Goal: Task Accomplishment & Management: Complete application form

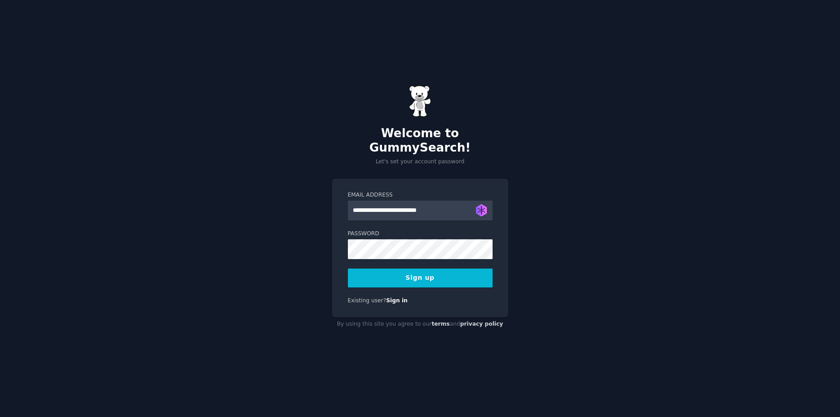
type input "**********"
click at [429, 268] on button "Sign up" at bounding box center [420, 277] width 145 height 19
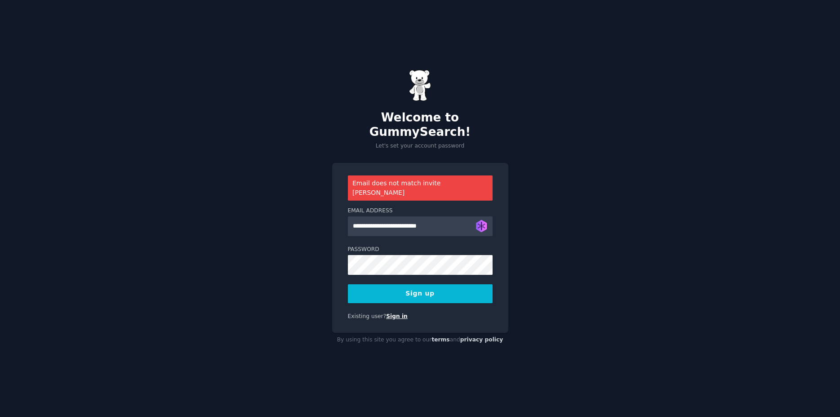
click at [395, 313] on link "Sign in" at bounding box center [397, 316] width 22 height 6
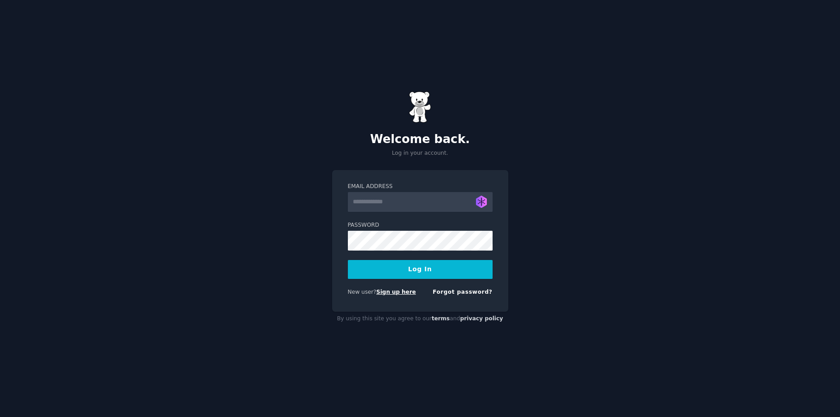
click at [395, 293] on link "Sign up here" at bounding box center [396, 292] width 40 height 6
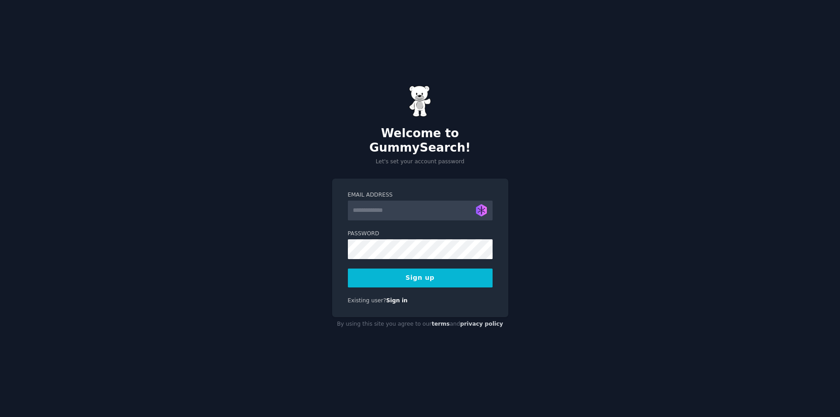
click at [257, 195] on div "Welcome to GummySearch! Let's set your account password Email Address Gerar nov…" at bounding box center [420, 208] width 840 height 417
click at [372, 204] on input "Email Address" at bounding box center [420, 210] width 145 height 20
type input "**********"
click at [348, 268] on button "Sign up" at bounding box center [420, 277] width 145 height 19
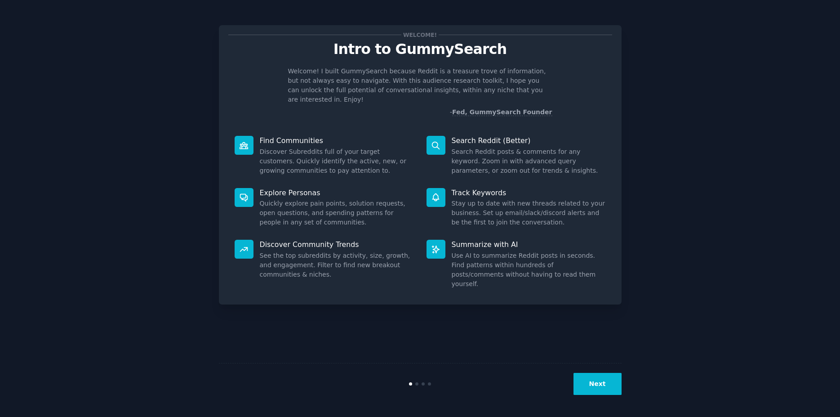
click at [606, 383] on button "Next" at bounding box center [597, 384] width 48 height 22
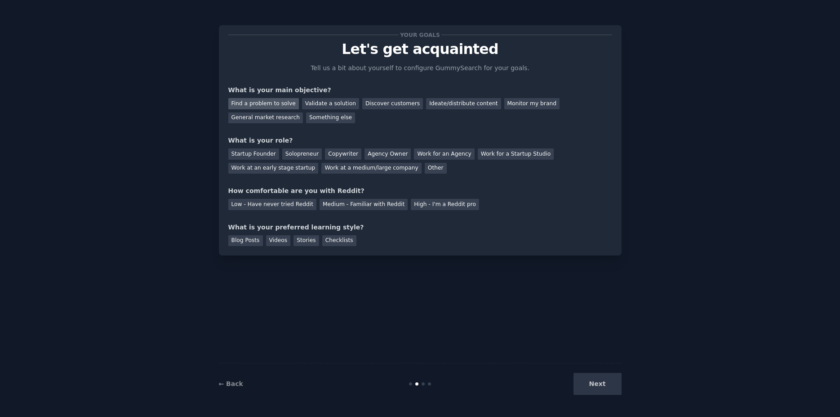
click at [269, 104] on div "Find a problem to solve" at bounding box center [263, 103] width 71 height 11
click at [328, 103] on div "Validate a solution" at bounding box center [330, 103] width 57 height 11
click at [263, 99] on div "Find a problem to solve" at bounding box center [263, 103] width 71 height 11
click at [294, 155] on div "Solopreneur" at bounding box center [302, 153] width 40 height 11
click at [285, 205] on div "Low - Have never tried Reddit" at bounding box center [272, 204] width 88 height 11
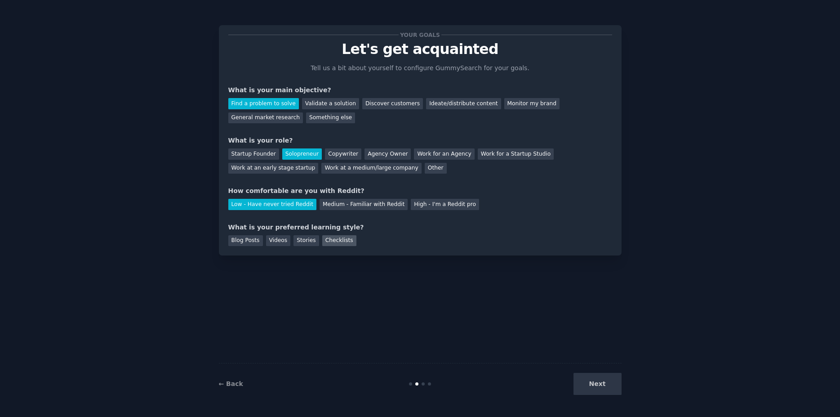
click at [331, 243] on div "Checklists" at bounding box center [339, 240] width 34 height 11
click at [249, 242] on div "Blog Posts" at bounding box center [245, 240] width 35 height 11
click at [613, 379] on button "Next" at bounding box center [597, 384] width 48 height 22
